Goal: Information Seeking & Learning: Learn about a topic

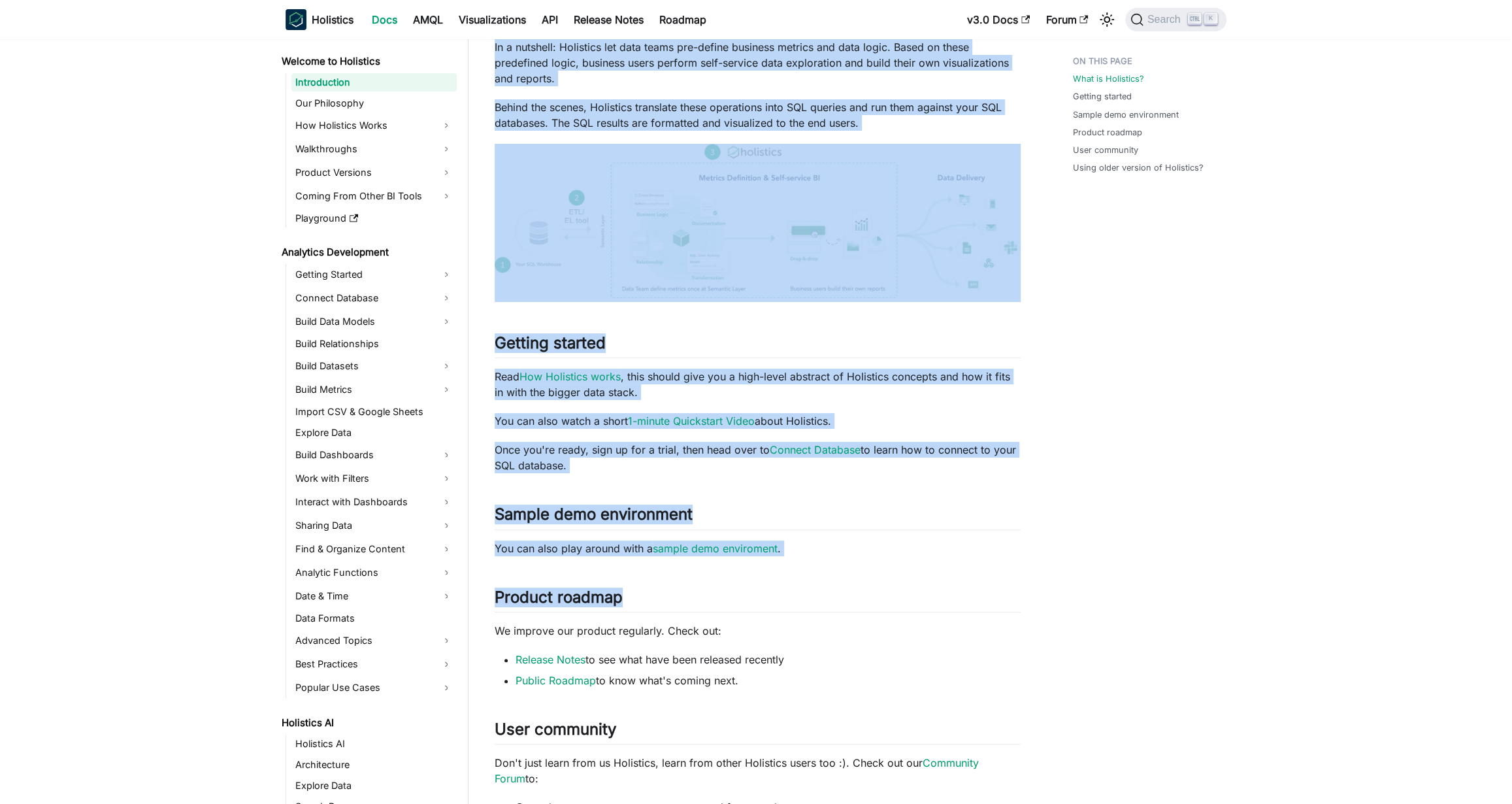
scroll to position [213, 0]
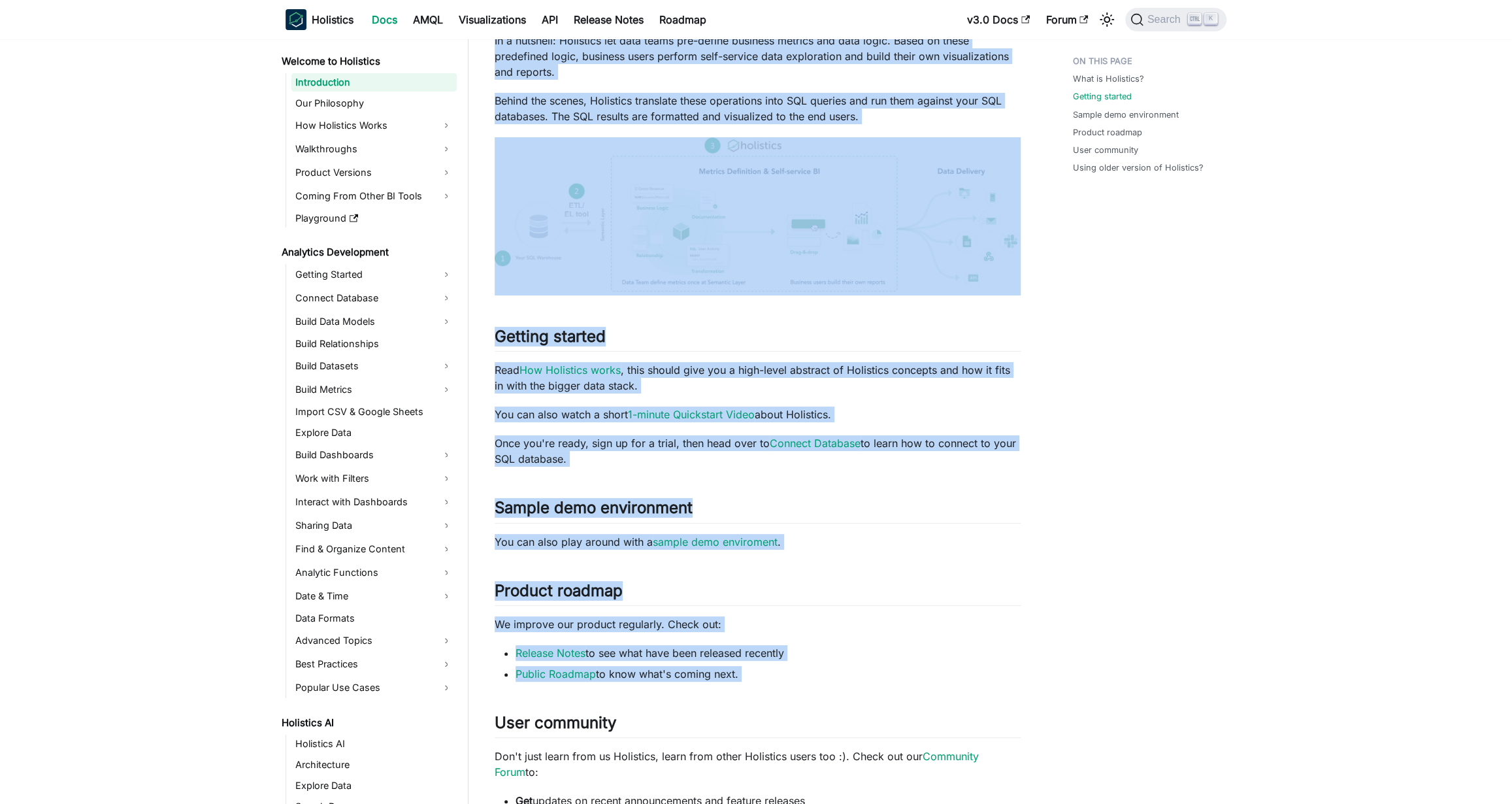
drag, startPoint x: 492, startPoint y: 75, endPoint x: 911, endPoint y: 682, distance: 737.6
click at [911, 682] on article "Welcome to Holistics Introduction On this page Holistics Docs Learn how to use …" at bounding box center [757, 428] width 547 height 1183
copy div "Loremipsu Dolo Sitam con ad eli Seddoeius te incid utlabore et dolo magnaaliqua…"
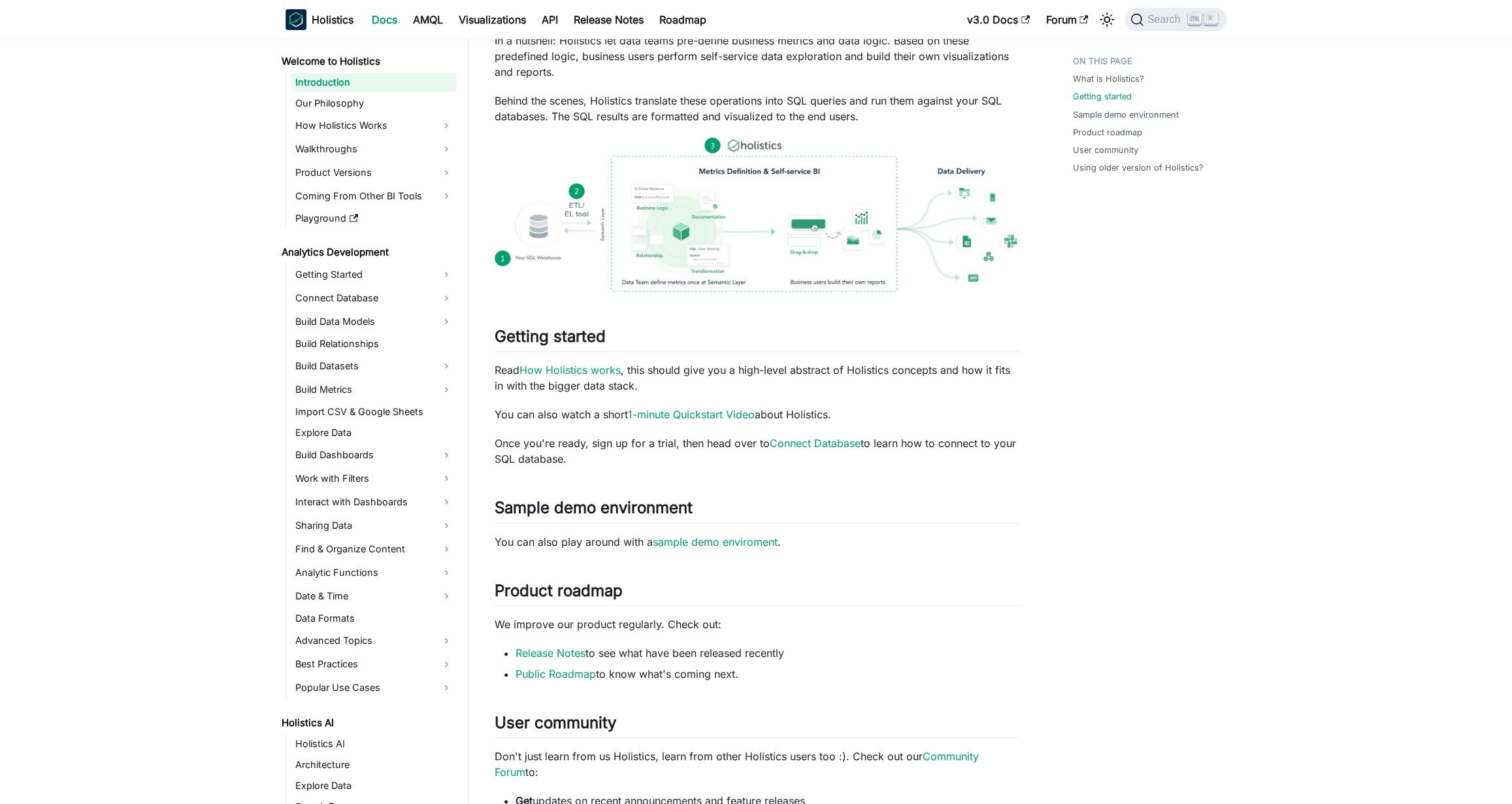
click at [1150, 444] on div "What is Holistics? Getting started Sample demo environment Product roadmap User…" at bounding box center [1143, 486] width 193 height 1300
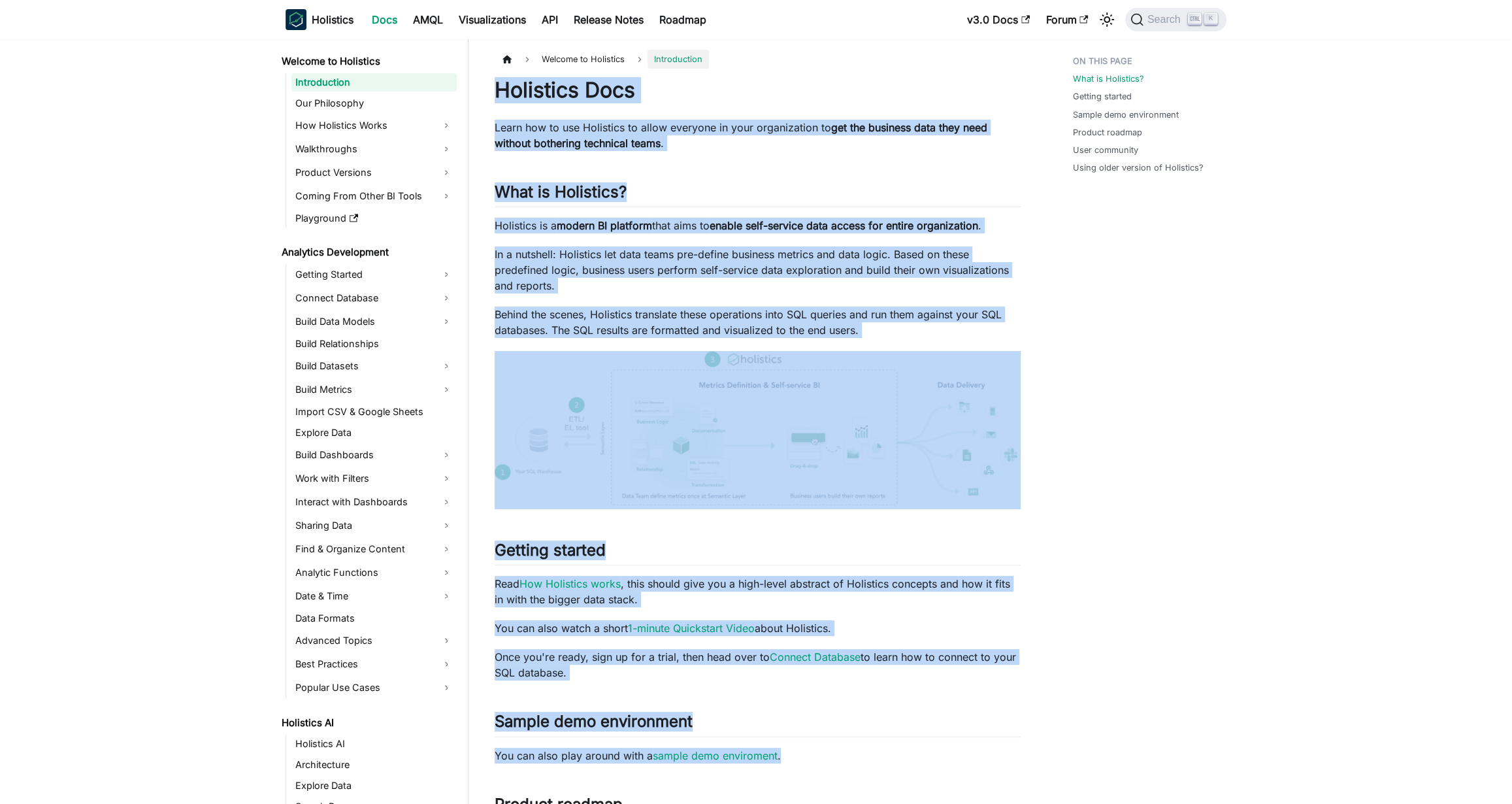
drag, startPoint x: 495, startPoint y: 75, endPoint x: 1005, endPoint y: 757, distance: 851.6
click at [1005, 757] on article "Welcome to Holistics Introduction On this page Holistics Docs Learn how to use …" at bounding box center [757, 641] width 547 height 1183
copy div "Loremipsu Dolo Sitam con ad eli Seddoeius te incid utlabore et dolo magnaaliqua…"
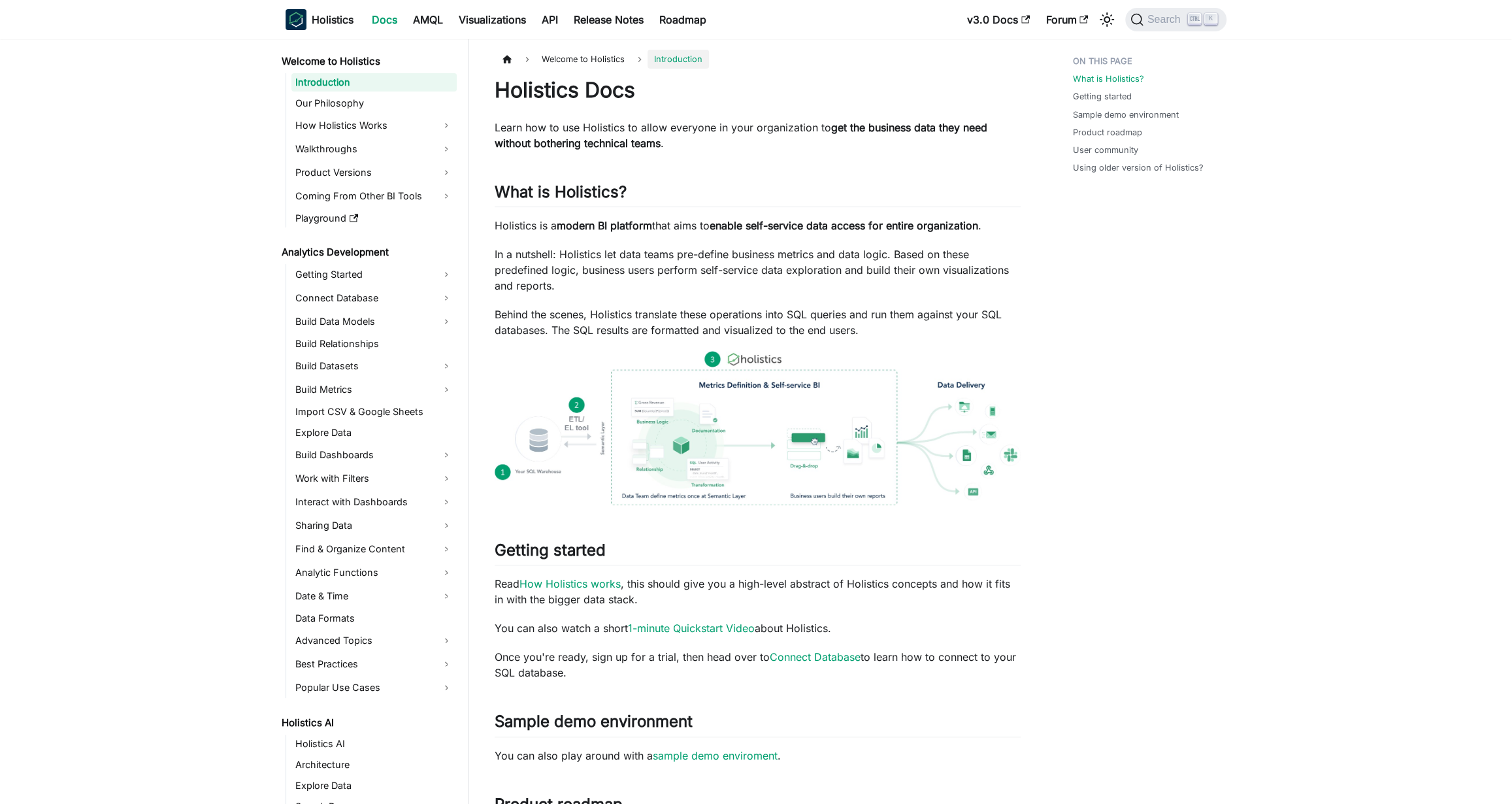
click at [1189, 384] on div "What is Holistics? Getting started Sample demo environment Product roadmap User…" at bounding box center [1143, 699] width 193 height 1300
